Goal: Task Accomplishment & Management: Manage account settings

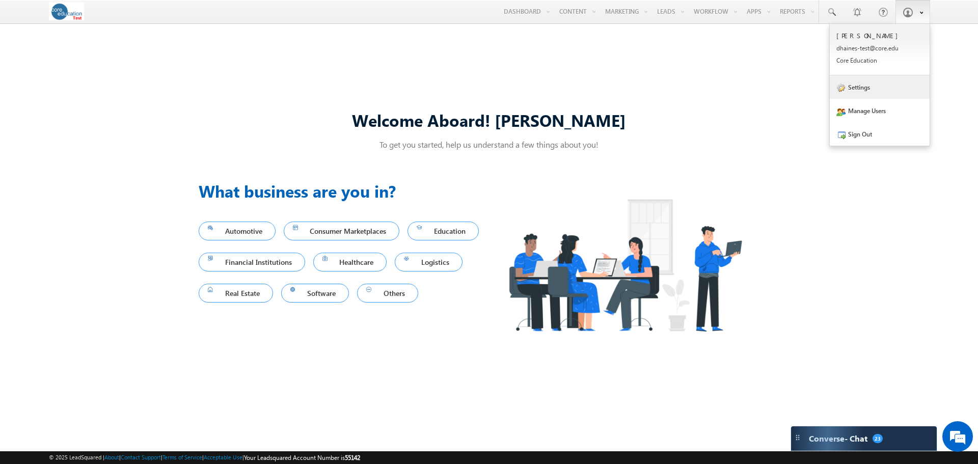
click at [875, 86] on link "Settings" at bounding box center [879, 86] width 100 height 23
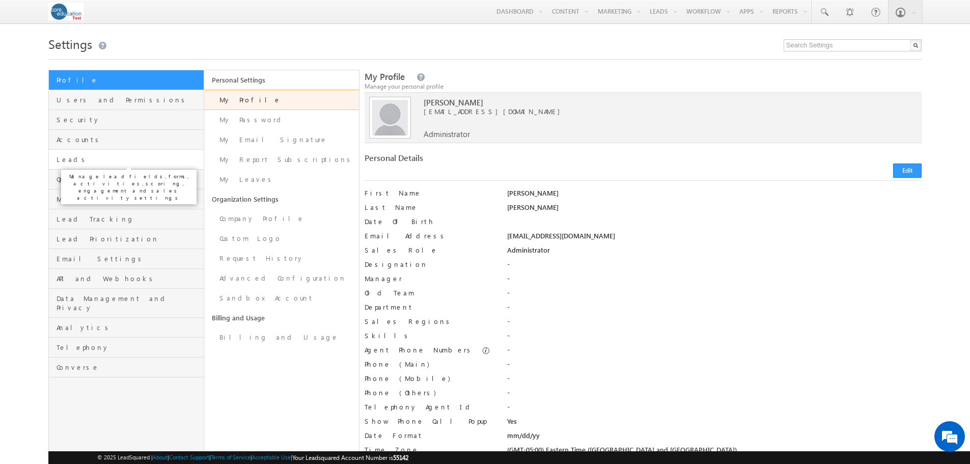
click at [73, 161] on span "Leads" at bounding box center [129, 159] width 144 height 9
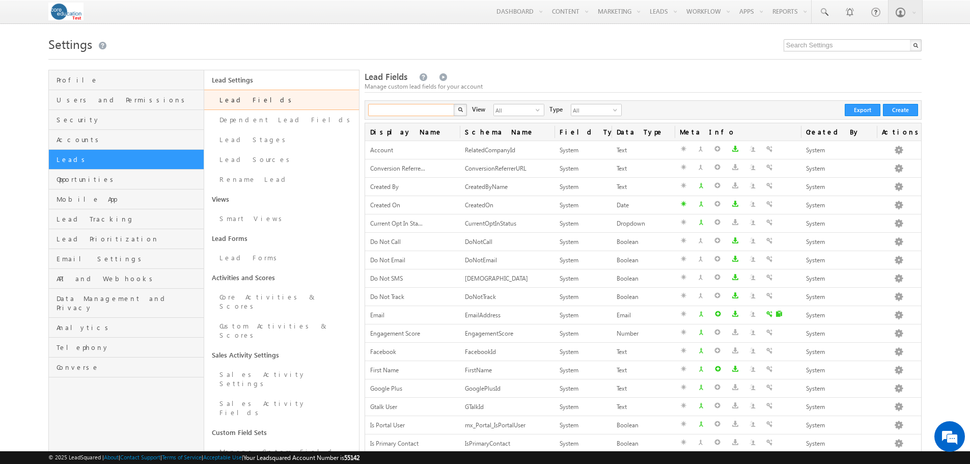
click at [386, 112] on input "text" at bounding box center [411, 110] width 87 height 12
type input "Program of interest"
click at [454, 104] on button "button" at bounding box center [460, 110] width 13 height 12
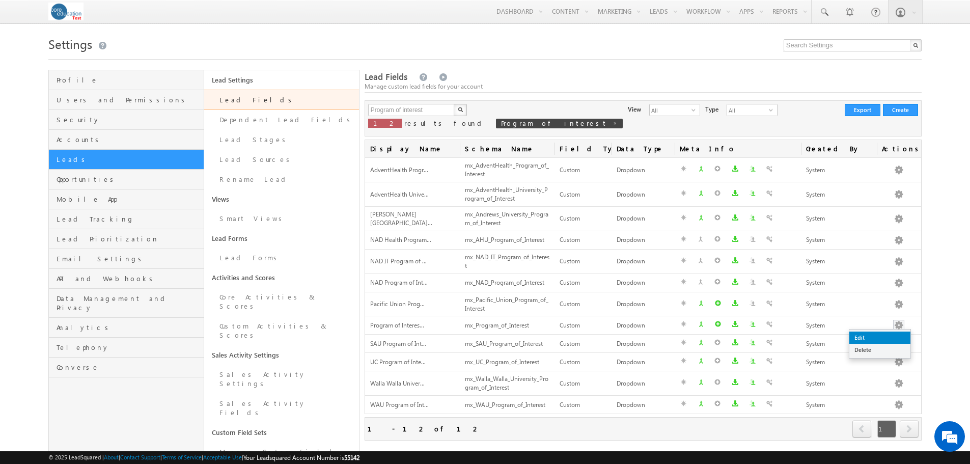
click at [886, 336] on link "Edit" at bounding box center [879, 337] width 61 height 12
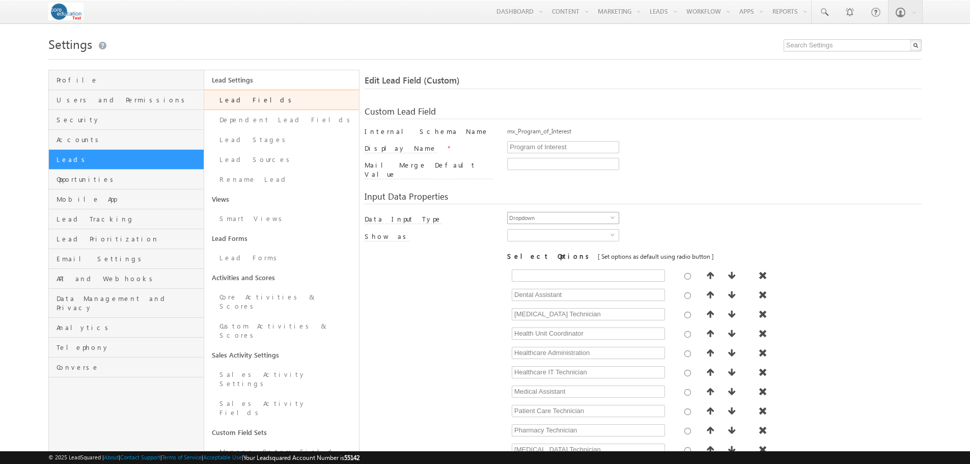
click at [614, 215] on span "select" at bounding box center [615, 217] width 8 height 5
click at [611, 231] on span "select" at bounding box center [615, 238] width 8 height 17
click at [603, 230] on span "Dropdown" at bounding box center [559, 235] width 103 height 11
click at [609, 229] on div "Dropdown select" at bounding box center [563, 235] width 112 height 12
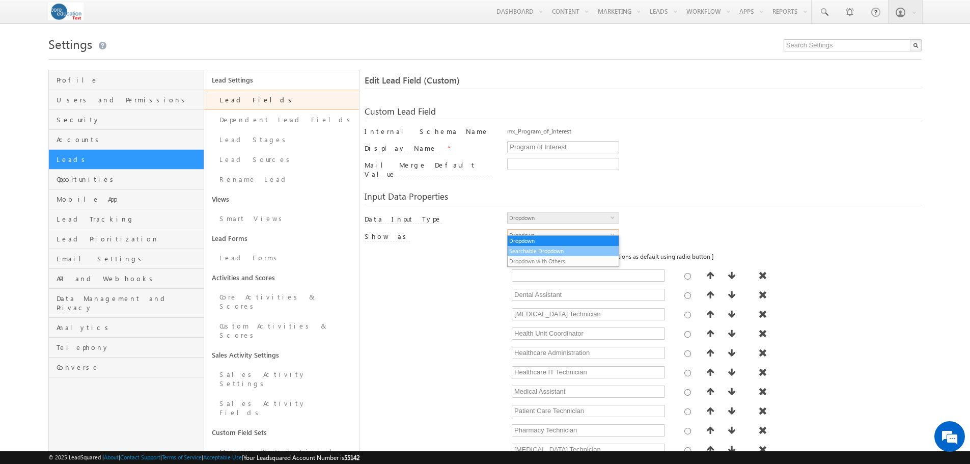
click at [570, 250] on li "Searchable Dropdown" at bounding box center [563, 251] width 111 height 10
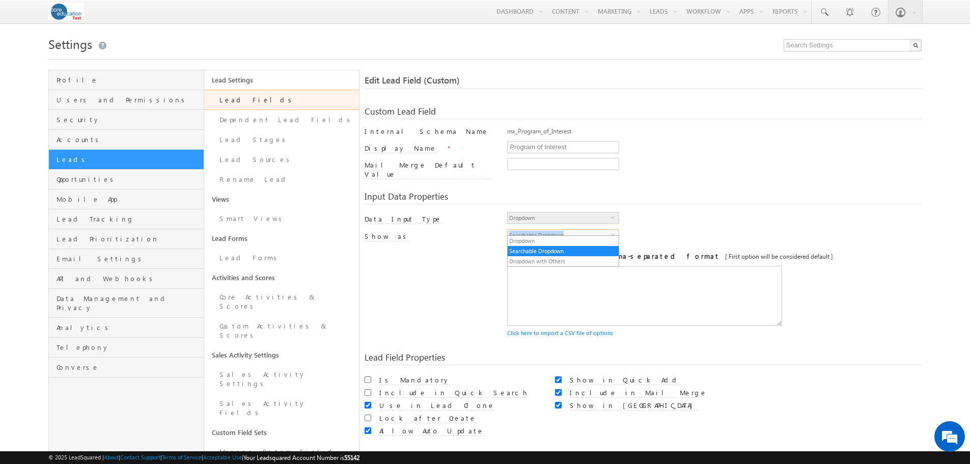
type textarea ",Dental Assistant,EKG Technician,Health Unit Coordinator,Healthcare Administrat…"
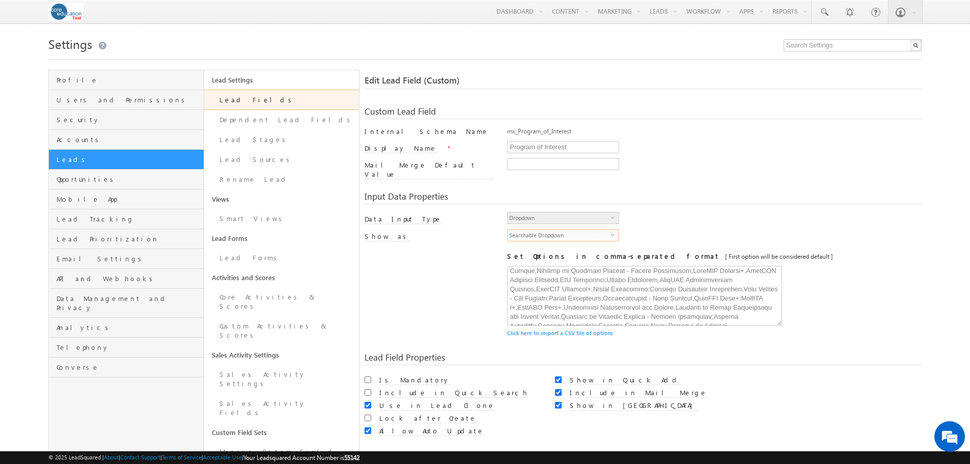
scroll to position [611, 0]
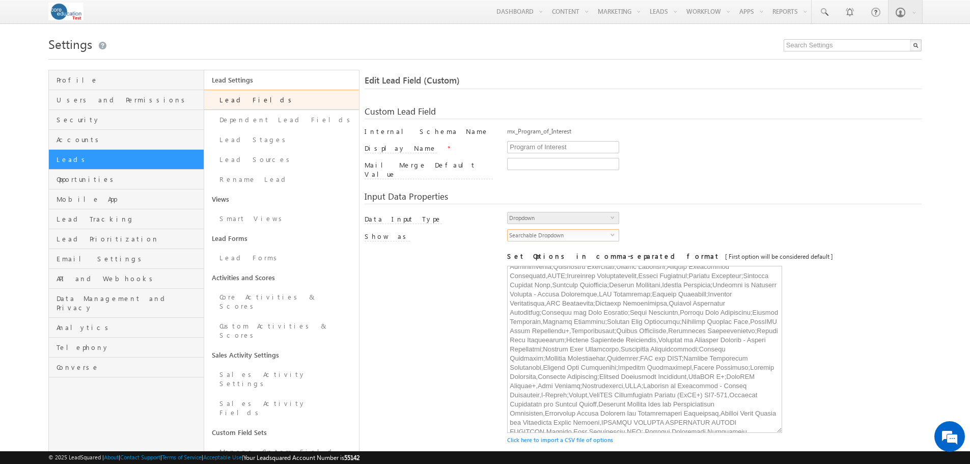
drag, startPoint x: 777, startPoint y: 317, endPoint x: 793, endPoint y: 413, distance: 98.0
click at [797, 419] on div "[ Provide atleast one option to proceed further. ]" at bounding box center [714, 349] width 414 height 167
click at [747, 370] on textarea at bounding box center [644, 347] width 275 height 162
drag, startPoint x: 824, startPoint y: 292, endPoint x: 830, endPoint y: 295, distance: 7.1
click at [824, 292] on div "[ Provide atleast one option to proceed further. ]" at bounding box center [714, 347] width 414 height 162
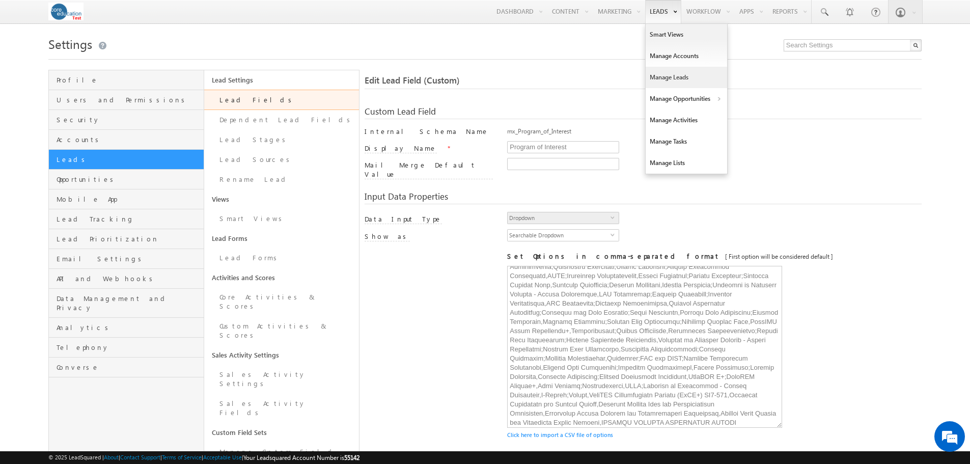
click at [660, 75] on link "Manage Leads" at bounding box center [686, 77] width 81 height 21
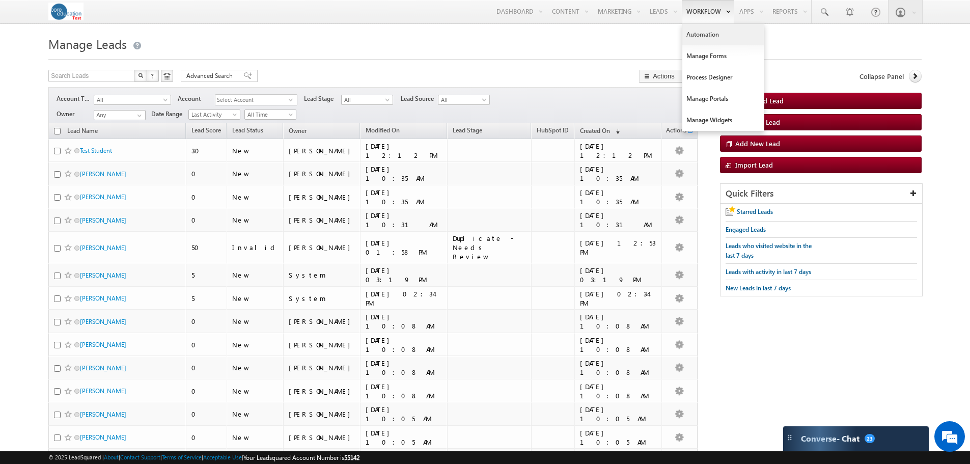
click at [704, 31] on link "Automation" at bounding box center [722, 34] width 81 height 21
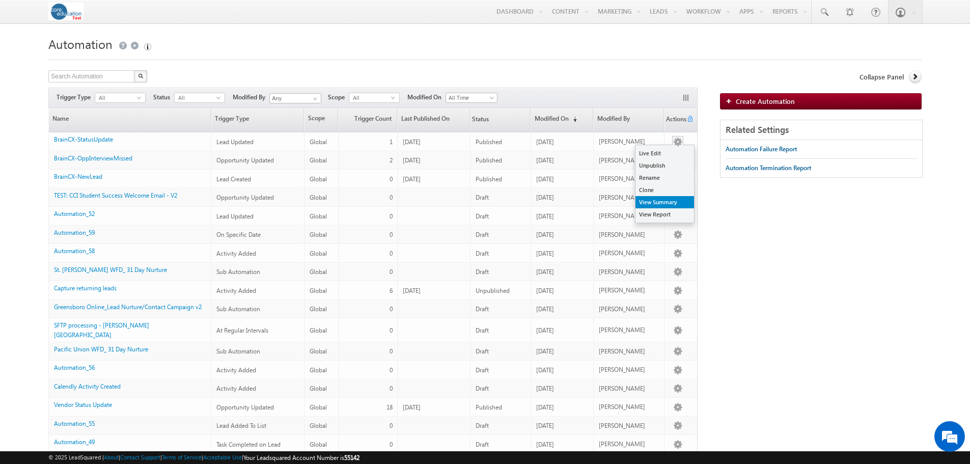
click at [665, 199] on link "View Summary" at bounding box center [664, 202] width 59 height 12
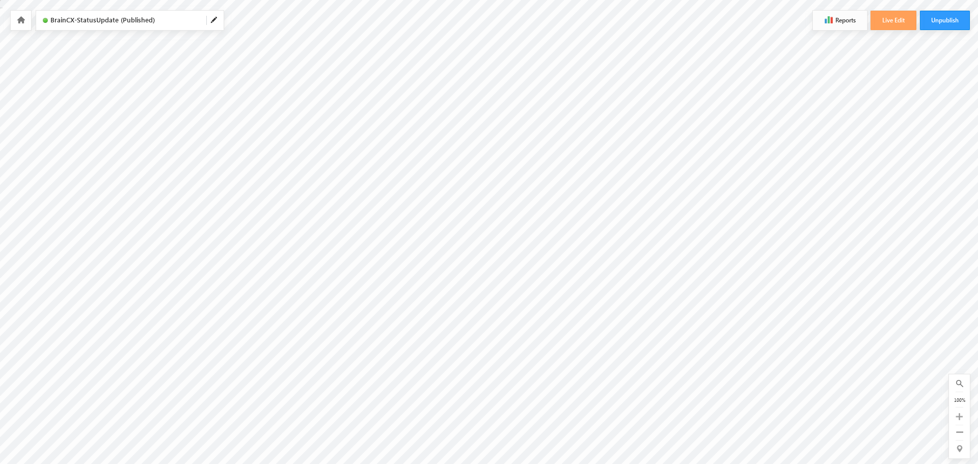
click at [849, 24] on button "Reports" at bounding box center [840, 20] width 54 height 19
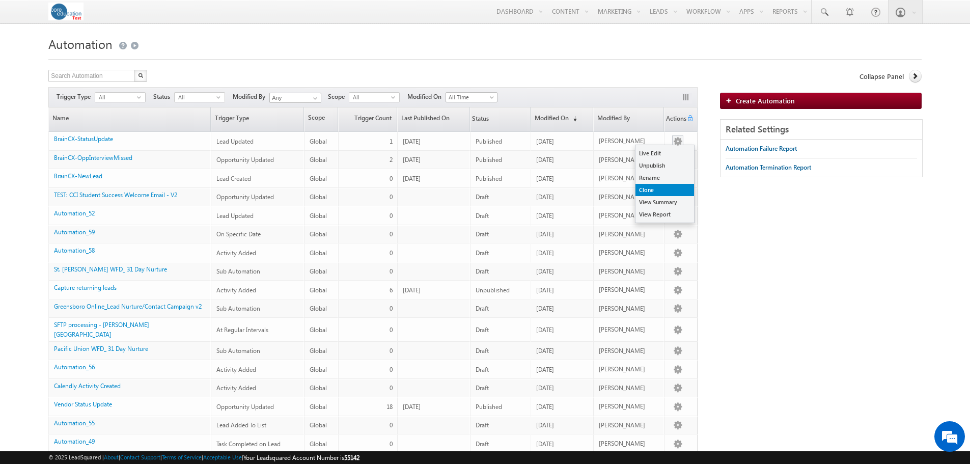
click at [670, 190] on link "Clone" at bounding box center [664, 190] width 59 height 12
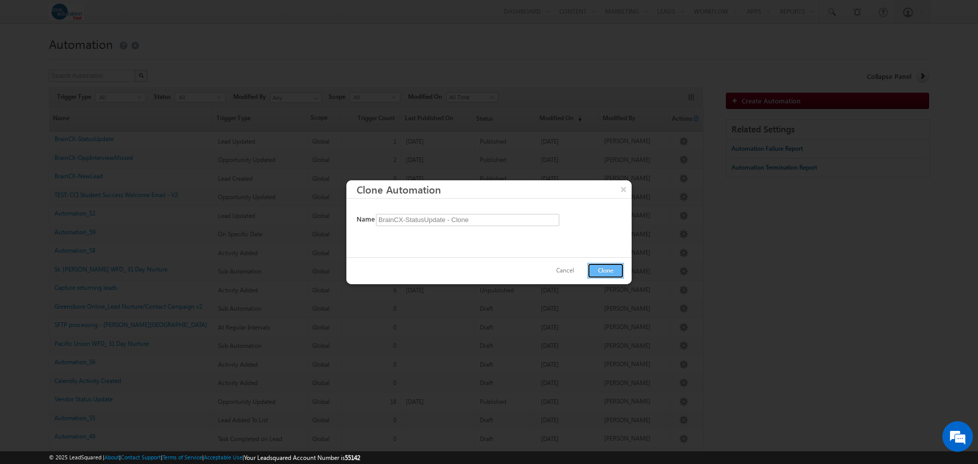
click at [598, 271] on button "Clone" at bounding box center [605, 271] width 37 height 16
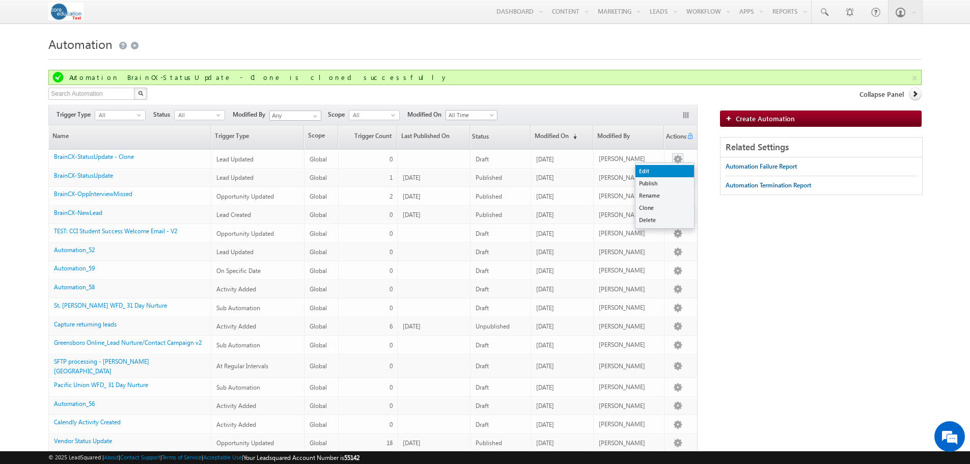
click at [669, 173] on link "Edit" at bounding box center [664, 171] width 59 height 12
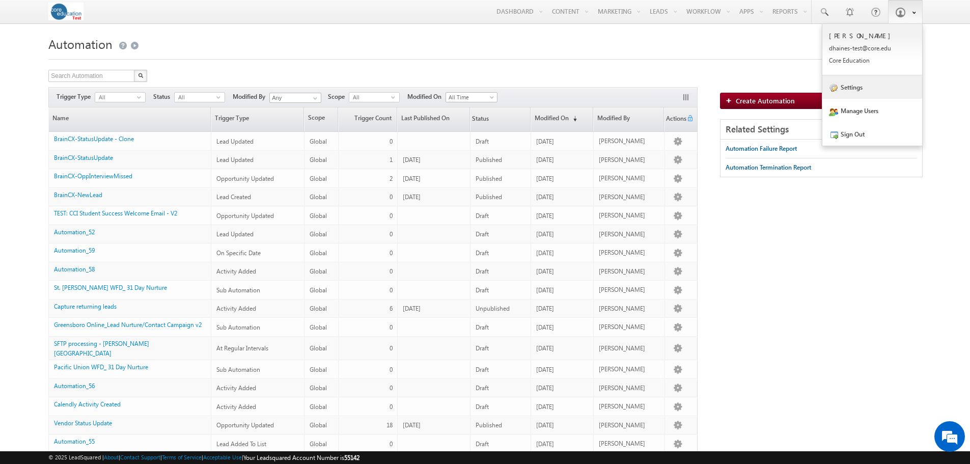
click at [854, 86] on link "Settings" at bounding box center [872, 86] width 100 height 23
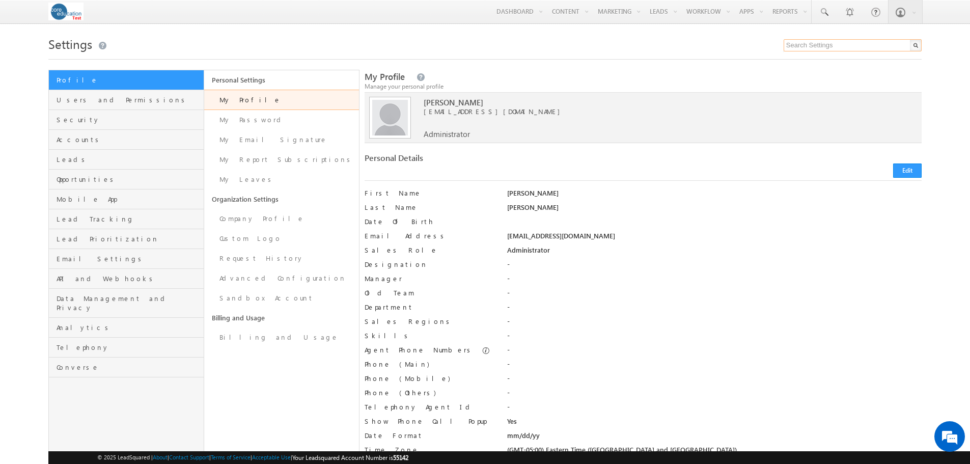
drag, startPoint x: 790, startPoint y: 45, endPoint x: 820, endPoint y: 53, distance: 31.1
click at [790, 45] on input "text" at bounding box center [853, 45] width 138 height 12
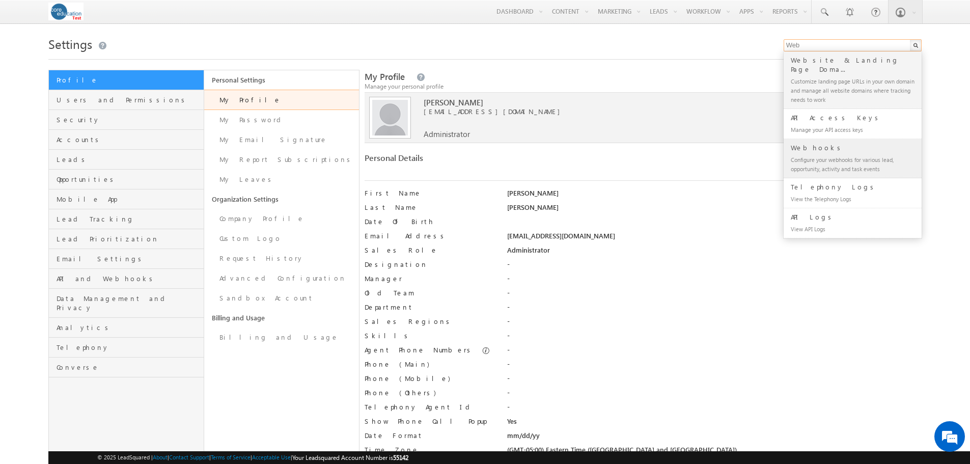
type input "Web"
click at [809, 142] on div "Webhooks" at bounding box center [857, 147] width 136 height 11
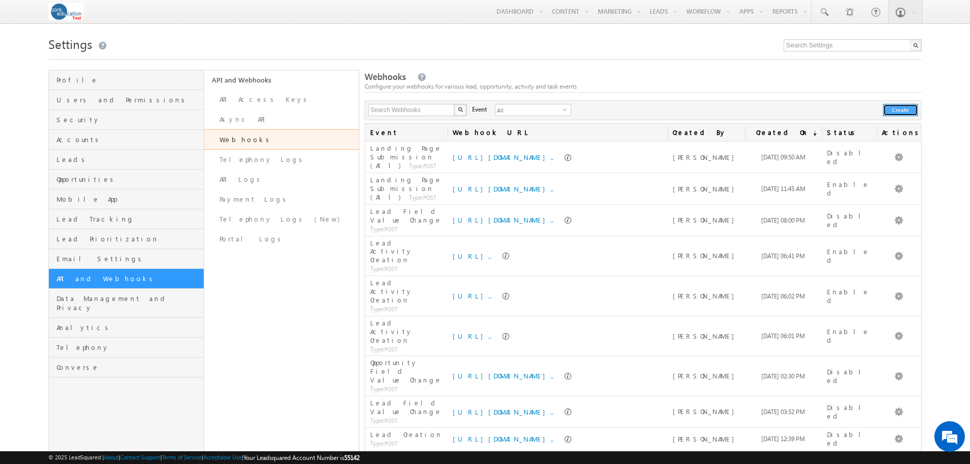
click at [904, 113] on button "Create" at bounding box center [900, 110] width 35 height 12
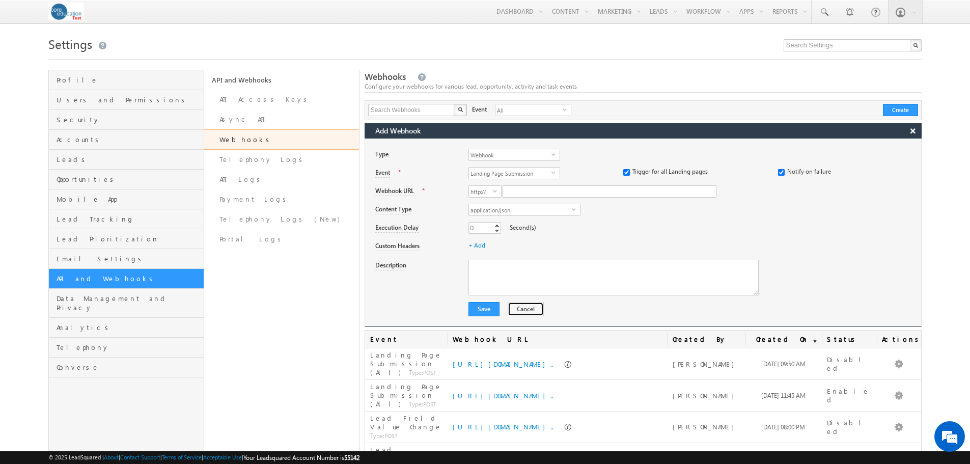
click at [520, 313] on button "Cancel" at bounding box center [526, 309] width 36 height 14
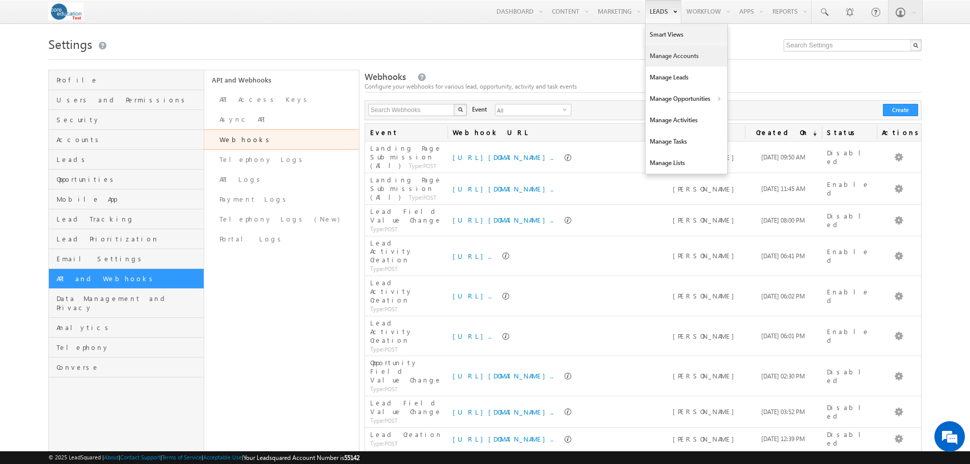
click at [661, 49] on link "Manage Accounts" at bounding box center [686, 55] width 81 height 21
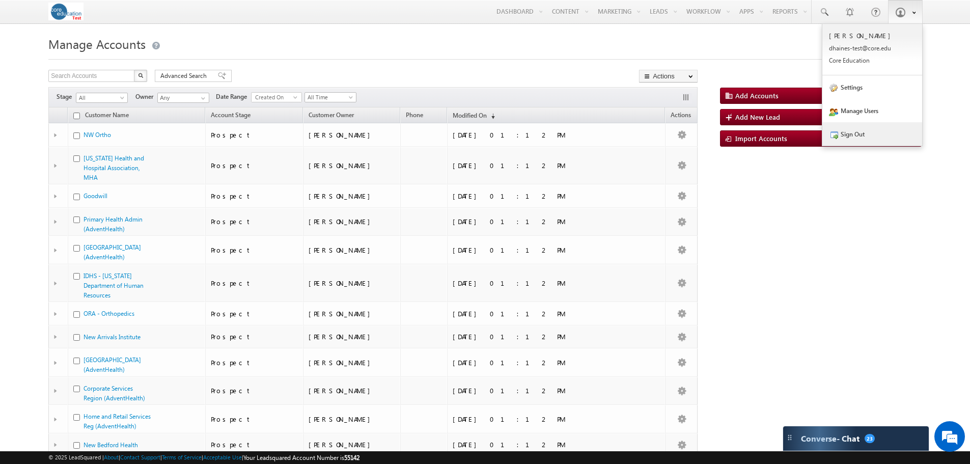
click at [845, 135] on link "Sign Out" at bounding box center [872, 133] width 100 height 23
